Goal: Information Seeking & Learning: Learn about a topic

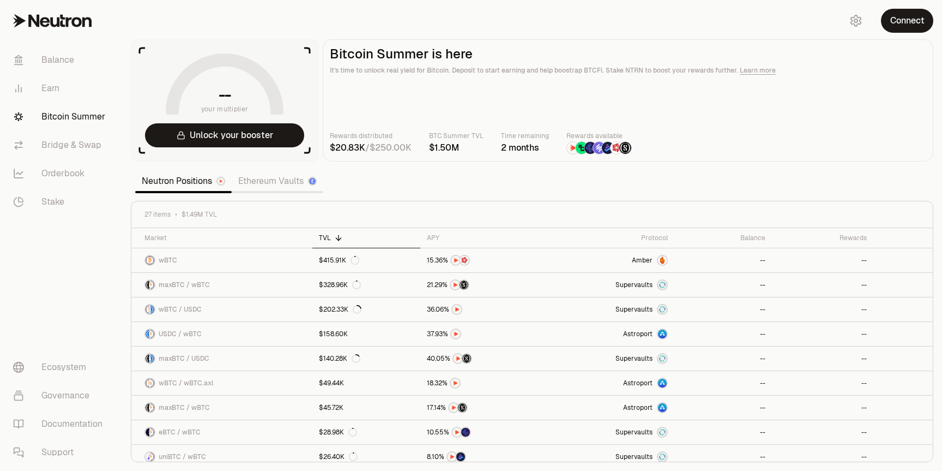
click at [276, 177] on link "Ethereum Vaults" at bounding box center [278, 181] width 92 height 22
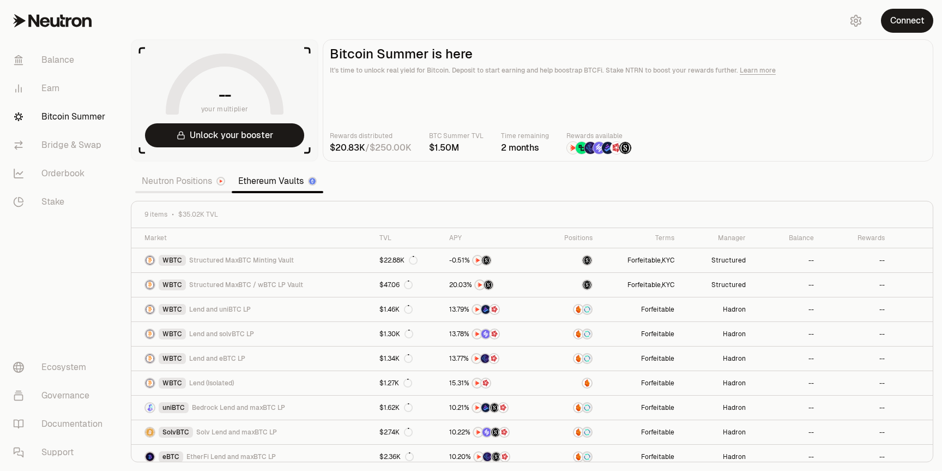
click at [194, 184] on link "Neutron Positions" at bounding box center [183, 181] width 97 height 22
